Goal: Task Accomplishment & Management: Manage account settings

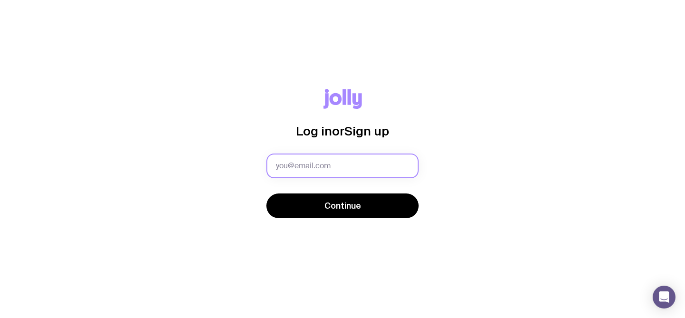
click at [325, 162] on input "text" at bounding box center [343, 166] width 152 height 25
type input "timmy@lhislandbrewery.com.au"
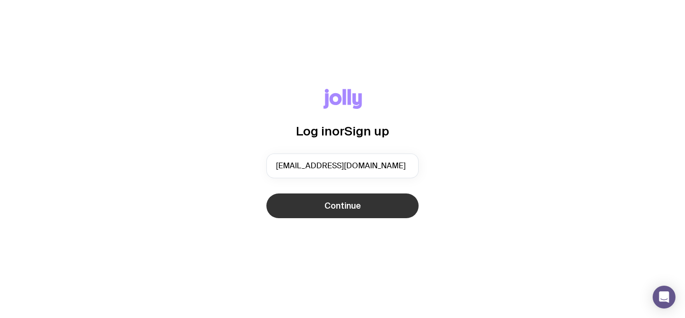
click at [363, 208] on button "Continue" at bounding box center [343, 206] width 152 height 25
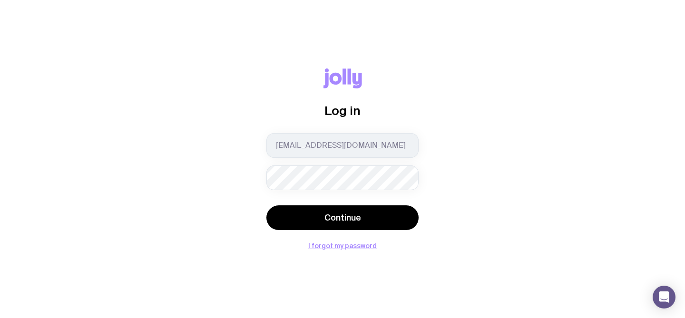
click at [267, 206] on button "Continue" at bounding box center [343, 218] width 152 height 25
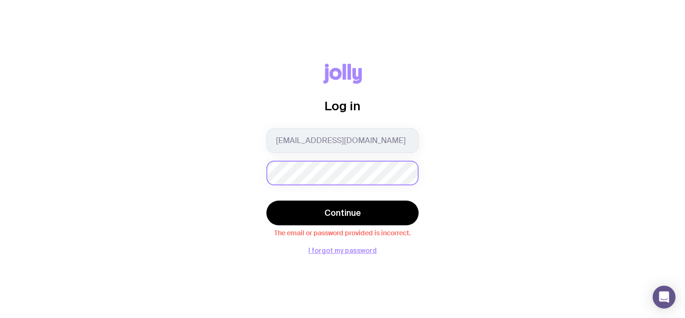
click at [267, 201] on button "Continue" at bounding box center [343, 213] width 152 height 25
click at [194, 171] on div "Log in timmy@lhislandbrewery.com.au Continue The email or password provided is …" at bounding box center [343, 159] width 640 height 191
click at [267, 201] on button "Continue" at bounding box center [343, 213] width 152 height 25
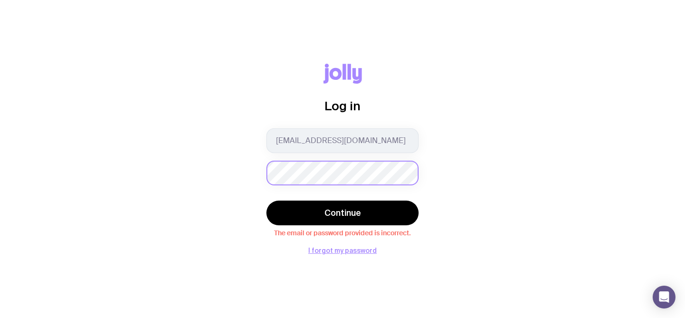
click at [267, 201] on button "Continue" at bounding box center [343, 213] width 152 height 25
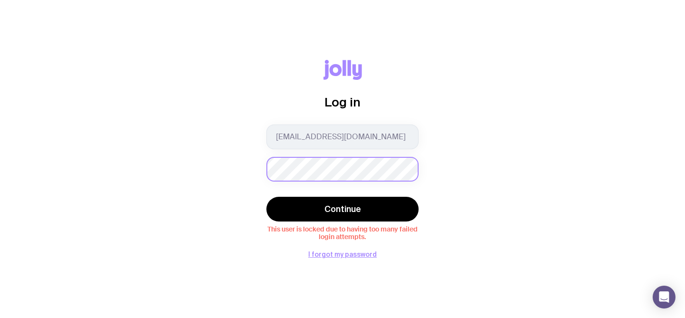
click at [231, 167] on div "Log in timmy@lhislandbrewery.com.au Continue This user is locked due to having …" at bounding box center [343, 159] width 640 height 198
click at [349, 254] on button "I forgot my password" at bounding box center [342, 255] width 69 height 8
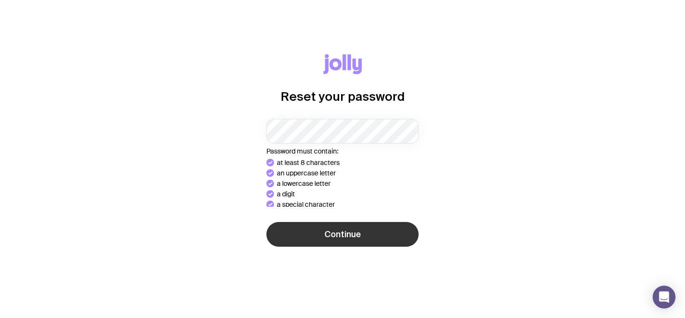
click at [349, 233] on button "Continue" at bounding box center [343, 234] width 152 height 25
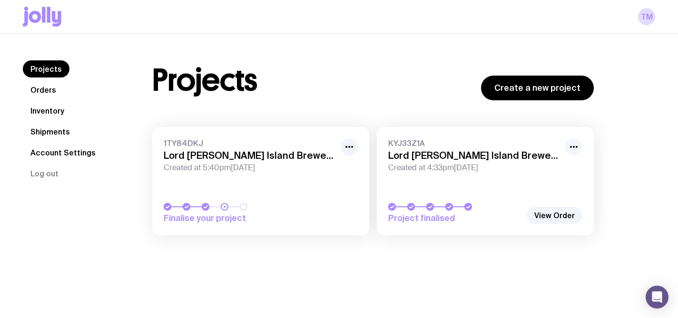
click at [578, 152] on button "button" at bounding box center [573, 147] width 17 height 17
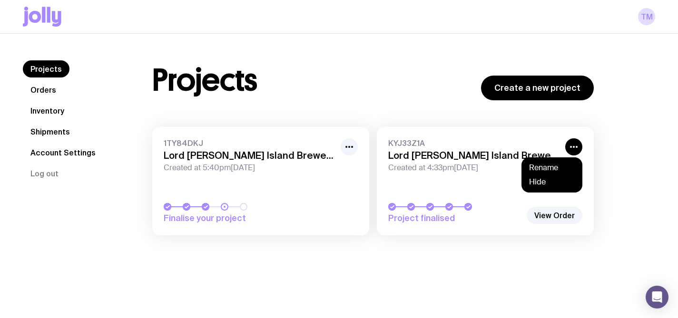
click at [485, 170] on span "Created at 4:33pm[DATE]" at bounding box center [473, 168] width 171 height 10
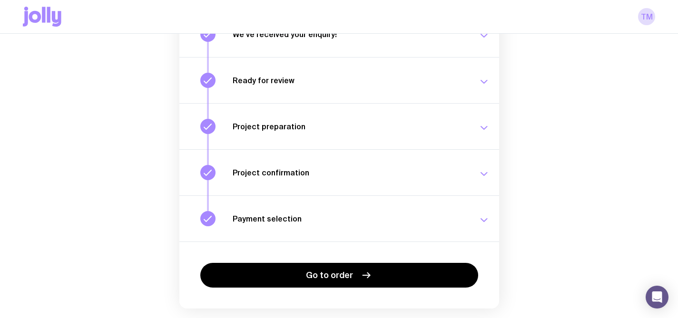
scroll to position [177, 0]
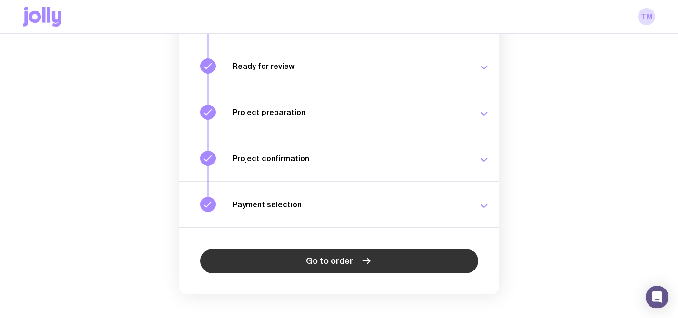
click at [306, 249] on link "Go to order" at bounding box center [339, 261] width 278 height 25
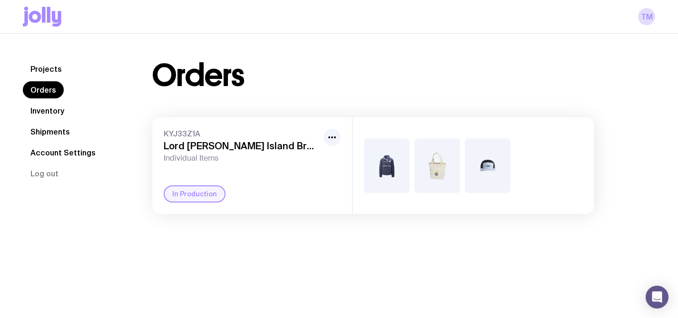
click at [63, 154] on link "Account Settings" at bounding box center [63, 152] width 80 height 17
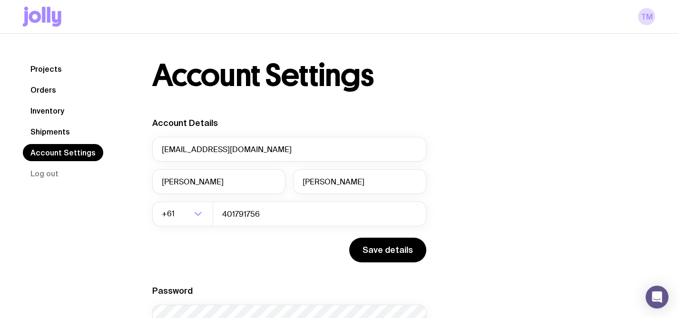
click at [45, 105] on link "Inventory" at bounding box center [47, 110] width 49 height 17
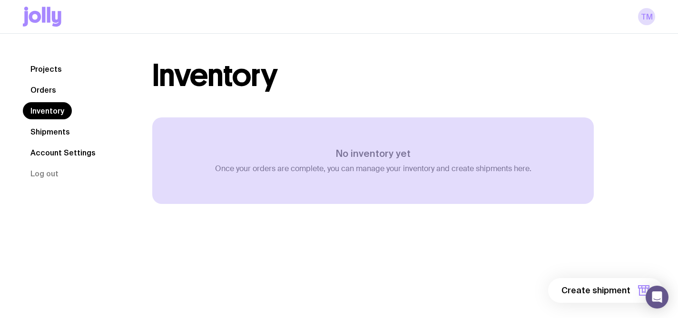
click at [45, 81] on nav "Projects Orders Inventory Shipments Account Settings Log out" at bounding box center [76, 121] width 107 height 122
click at [45, 88] on link "Orders" at bounding box center [43, 89] width 41 height 17
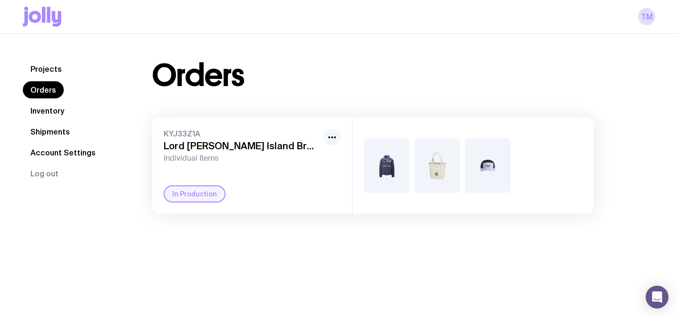
click at [329, 141] on icon "button" at bounding box center [332, 137] width 11 height 11
click at [264, 185] on div "KYJ33Z1A [GEOGRAPHIC_DATA][PERSON_NAME] | Kombucha merch Individual Items Renam…" at bounding box center [252, 166] width 200 height 97
click at [47, 72] on link "Projects" at bounding box center [46, 68] width 47 height 17
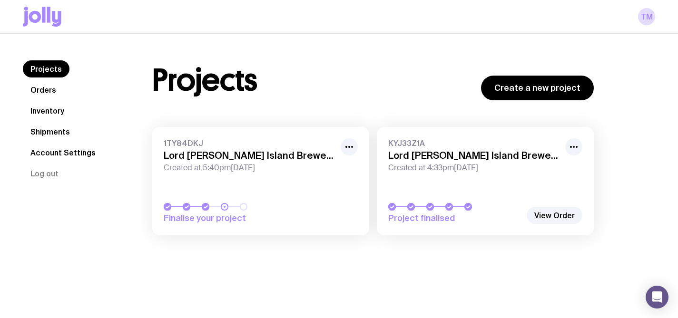
click at [47, 157] on link "Account Settings" at bounding box center [63, 152] width 80 height 17
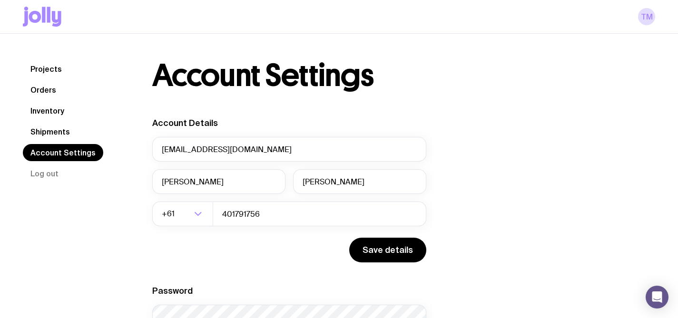
click at [53, 68] on link "Projects" at bounding box center [46, 68] width 47 height 17
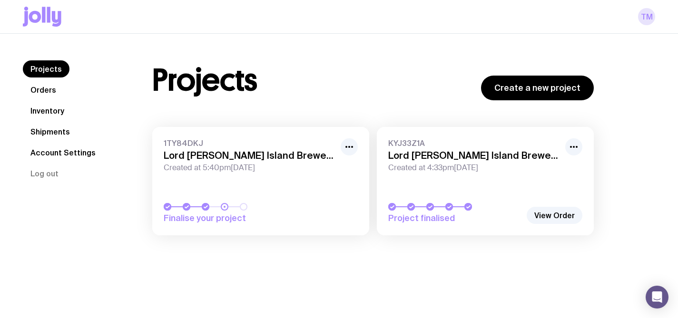
click at [648, 12] on link "TM" at bounding box center [646, 16] width 17 height 17
click at [648, 14] on link "TM" at bounding box center [646, 16] width 17 height 17
click at [34, 92] on link "Orders" at bounding box center [43, 89] width 41 height 17
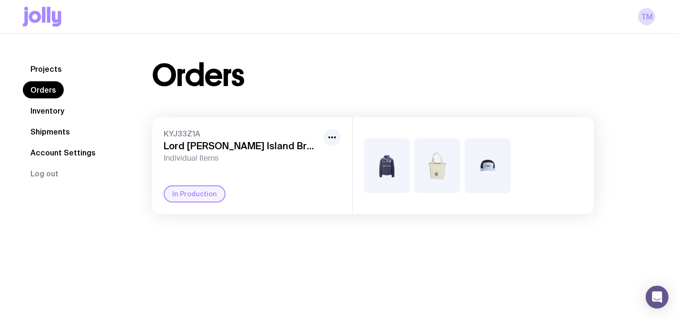
click at [34, 113] on link "Inventory" at bounding box center [47, 110] width 49 height 17
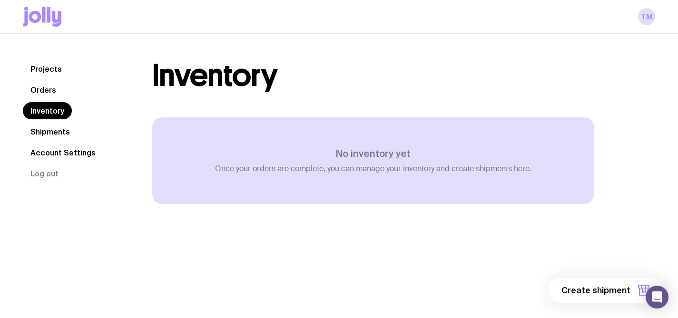
click at [44, 128] on link "Shipments" at bounding box center [50, 131] width 55 height 17
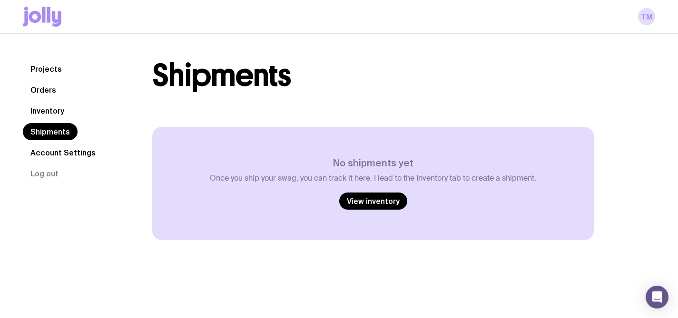
click at [55, 150] on link "Account Settings" at bounding box center [63, 152] width 80 height 17
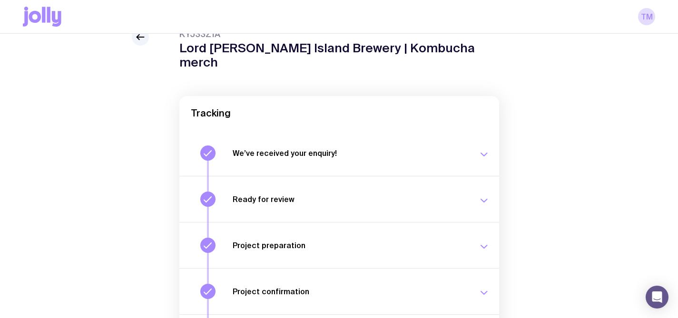
scroll to position [177, 0]
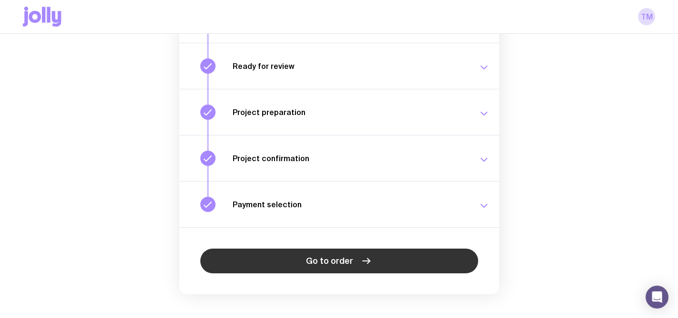
click at [400, 249] on link "Go to order" at bounding box center [339, 261] width 278 height 25
